Goal: Transaction & Acquisition: Purchase product/service

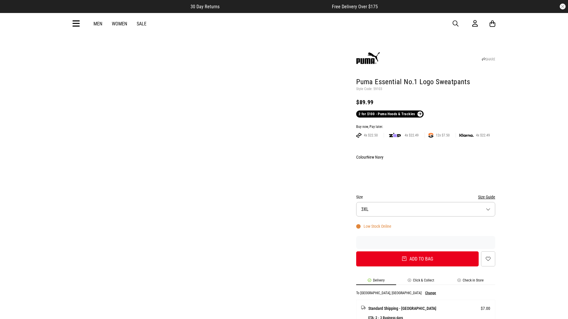
click at [425, 125] on div "Buy now, Pay later." at bounding box center [425, 127] width 139 height 5
click at [415, 252] on button "Add to bag" at bounding box center [415, 259] width 122 height 15
click at [423, 125] on div "Buy now, Pay later." at bounding box center [423, 127] width 139 height 5
click at [415, 252] on button "Add to bag" at bounding box center [415, 259] width 122 height 15
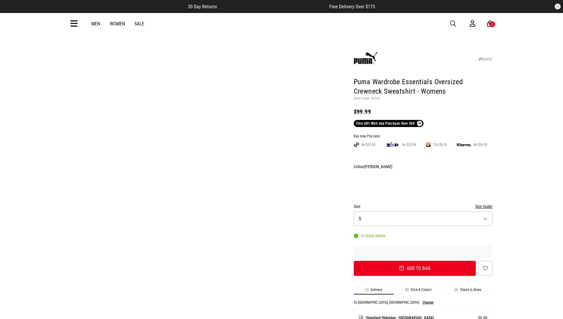
click at [423, 134] on div "Buy now, Pay later." at bounding box center [423, 136] width 139 height 5
click at [415, 261] on button "Add to bag" at bounding box center [415, 268] width 122 height 15
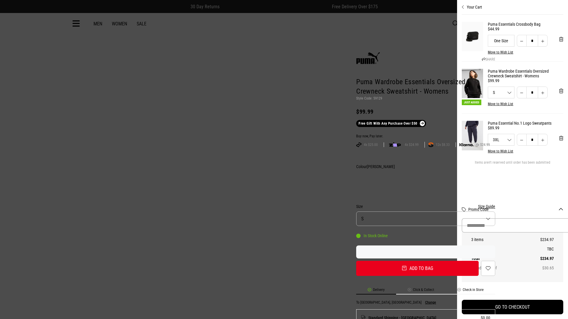
click at [514, 226] on input "Promo Code" at bounding box center [516, 225] width 111 height 14
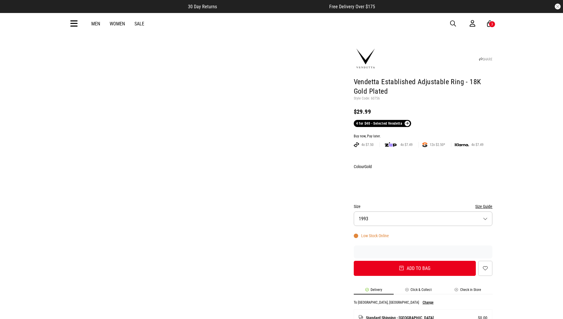
click at [423, 134] on div "Buy now, Pay later." at bounding box center [423, 136] width 139 height 5
click at [415, 261] on button "Add to bag" at bounding box center [415, 268] width 122 height 15
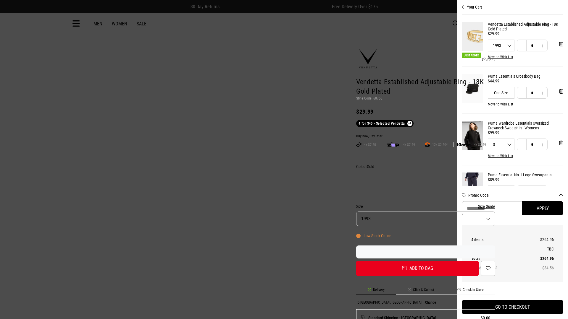
click at [521, 208] on input "Promo Code" at bounding box center [491, 208] width 60 height 14
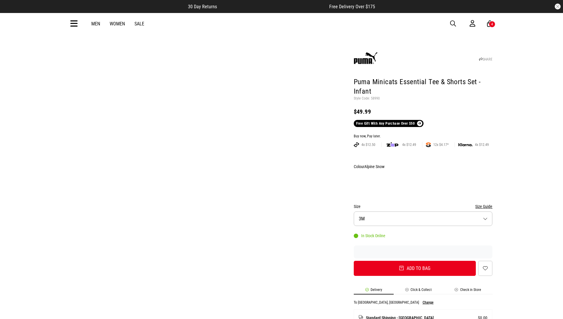
click at [423, 134] on div "Buy now, Pay later." at bounding box center [423, 136] width 139 height 5
click at [415, 261] on button "Add to bag" at bounding box center [415, 268] width 122 height 15
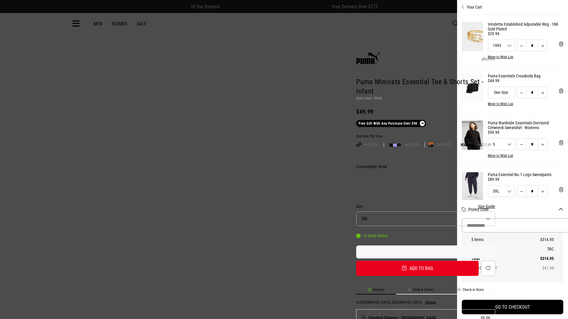
click at [510, 226] on input "Promo Code" at bounding box center [516, 225] width 111 height 14
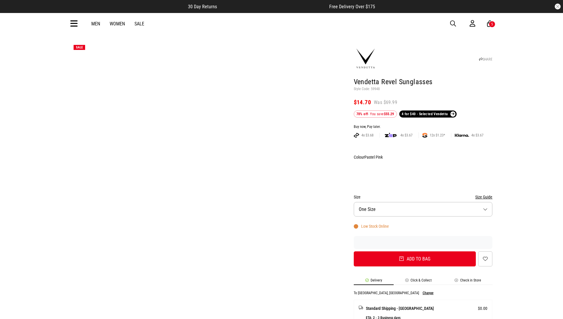
click at [423, 125] on div "Buy now, Pay later." at bounding box center [423, 127] width 139 height 5
click at [415, 252] on button "Add to bag" at bounding box center [415, 259] width 122 height 15
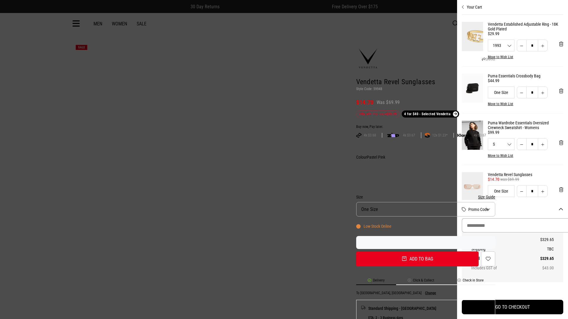
click at [510, 226] on input "Promo Code" at bounding box center [516, 225] width 111 height 14
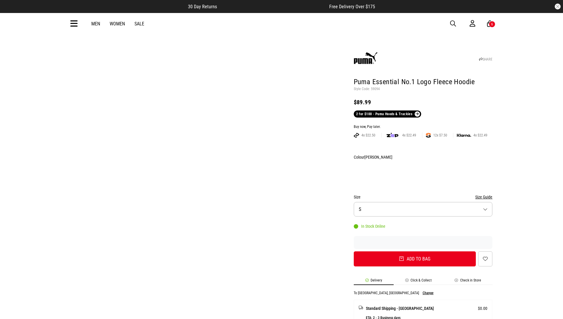
click at [423, 125] on div "Buy now, Pay later." at bounding box center [423, 127] width 139 height 5
click at [415, 252] on button "Add to bag" at bounding box center [415, 259] width 122 height 15
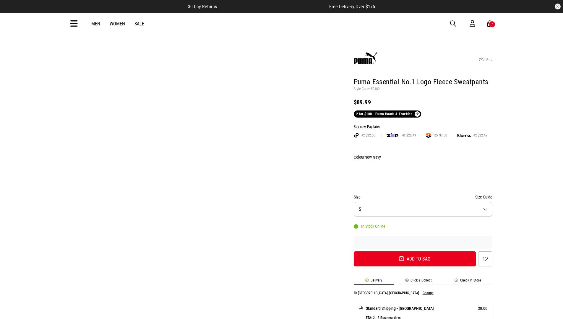
click at [423, 125] on div "Buy now, Pay later." at bounding box center [423, 127] width 139 height 5
click at [415, 252] on button "Add to bag" at bounding box center [415, 259] width 122 height 15
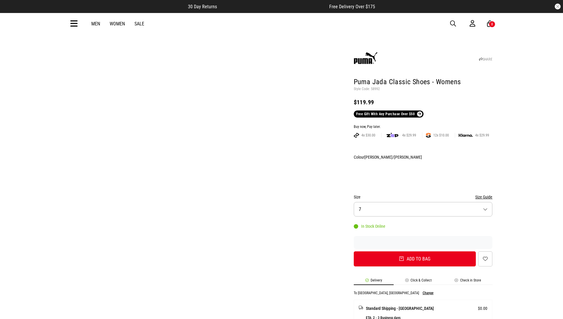
click at [423, 125] on div "Buy now, Pay later." at bounding box center [423, 127] width 139 height 5
click at [415, 252] on button "Add to bag" at bounding box center [415, 259] width 122 height 15
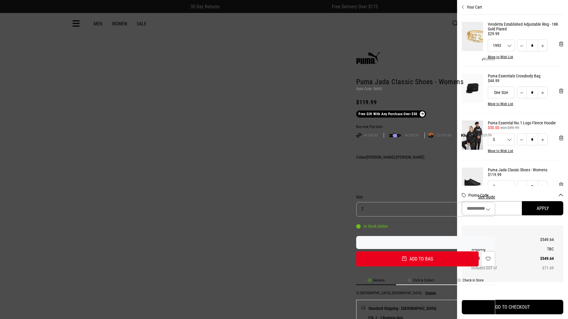
click at [500, 208] on input "Promo Code" at bounding box center [491, 208] width 60 height 14
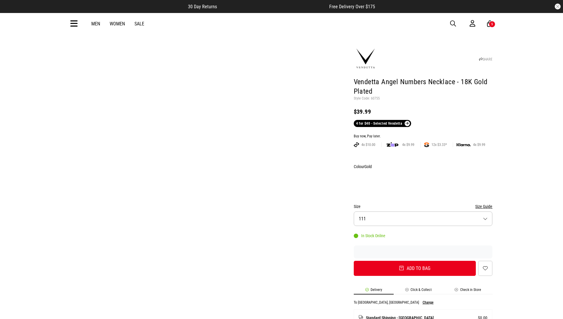
click at [423, 134] on div "Buy now, Pay later." at bounding box center [423, 136] width 139 height 5
click at [415, 261] on button "Add to bag" at bounding box center [415, 268] width 122 height 15
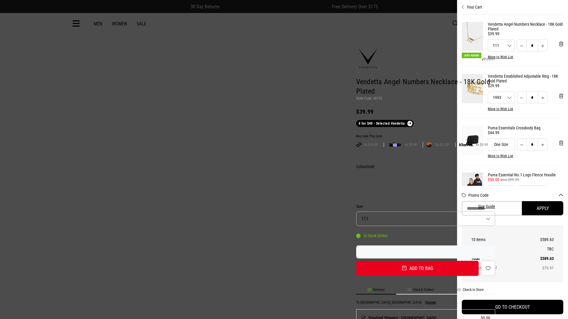
click at [521, 208] on input "Promo Code" at bounding box center [491, 208] width 60 height 14
